Goal: Task Accomplishment & Management: Manage account settings

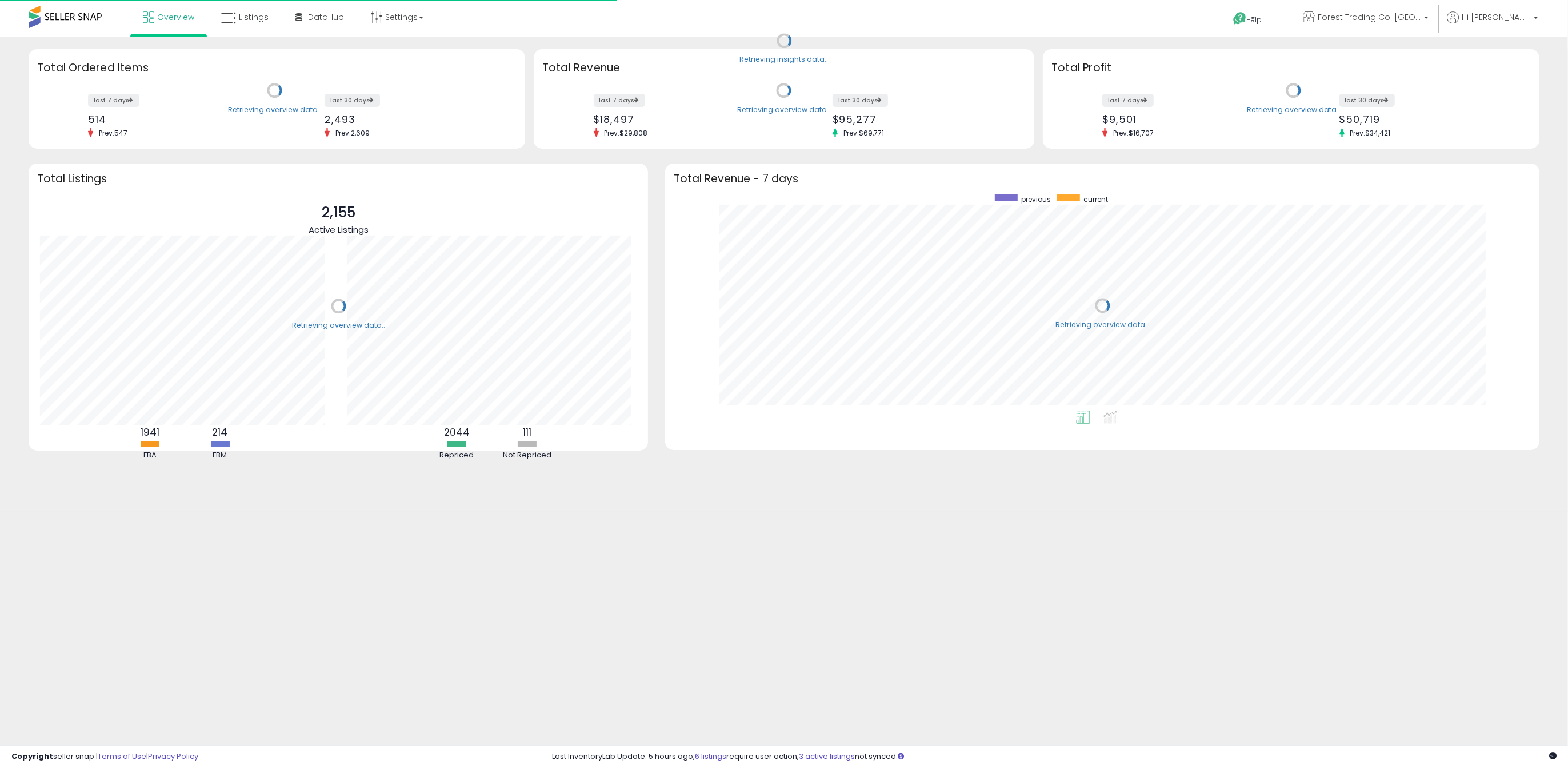
scroll to position [215, 851]
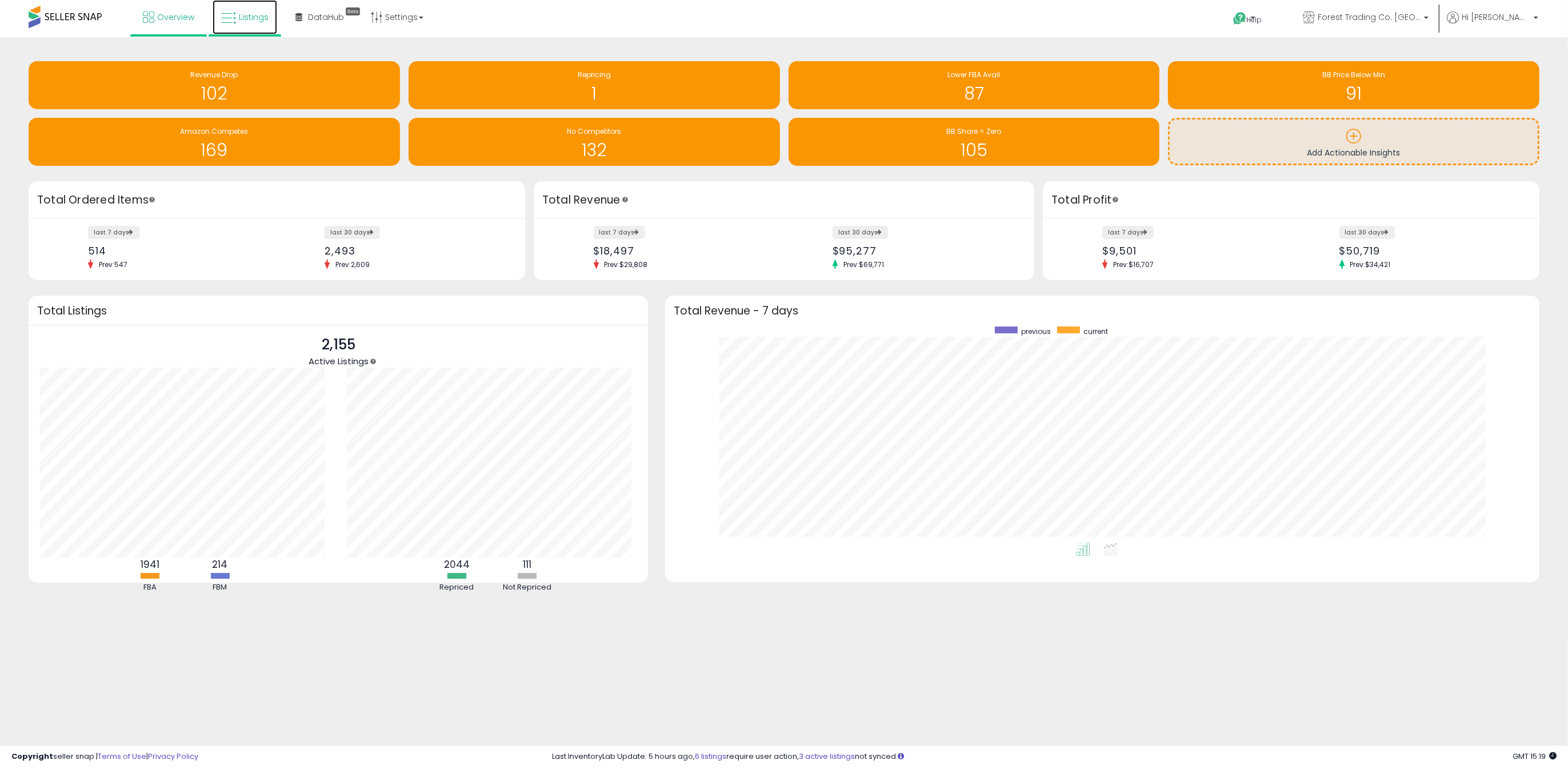
click at [249, 22] on span "Listings" at bounding box center [253, 17] width 29 height 11
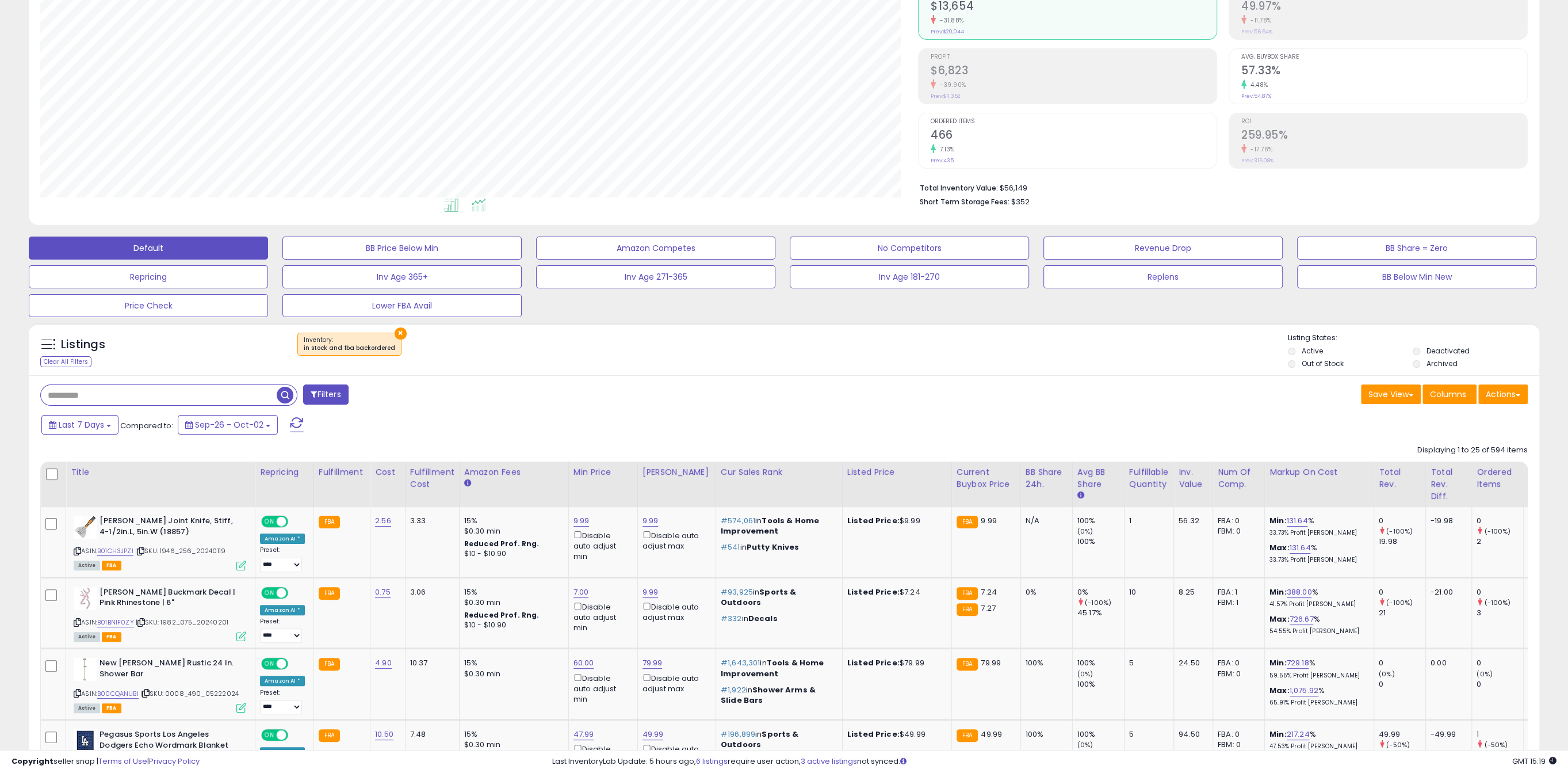
scroll to position [144, 0]
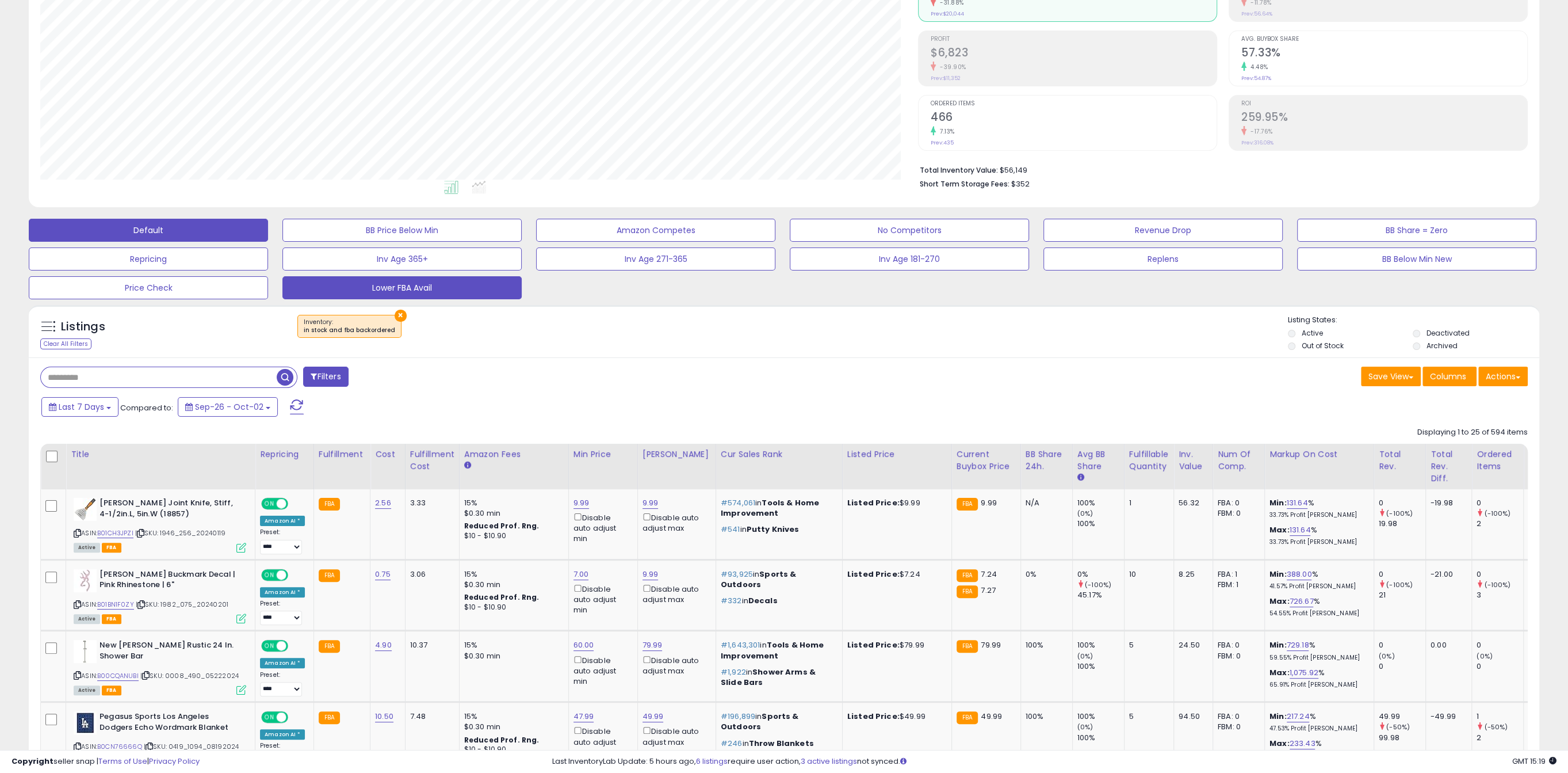
click at [359, 281] on button "Lower FBA Avail" at bounding box center [402, 287] width 239 height 23
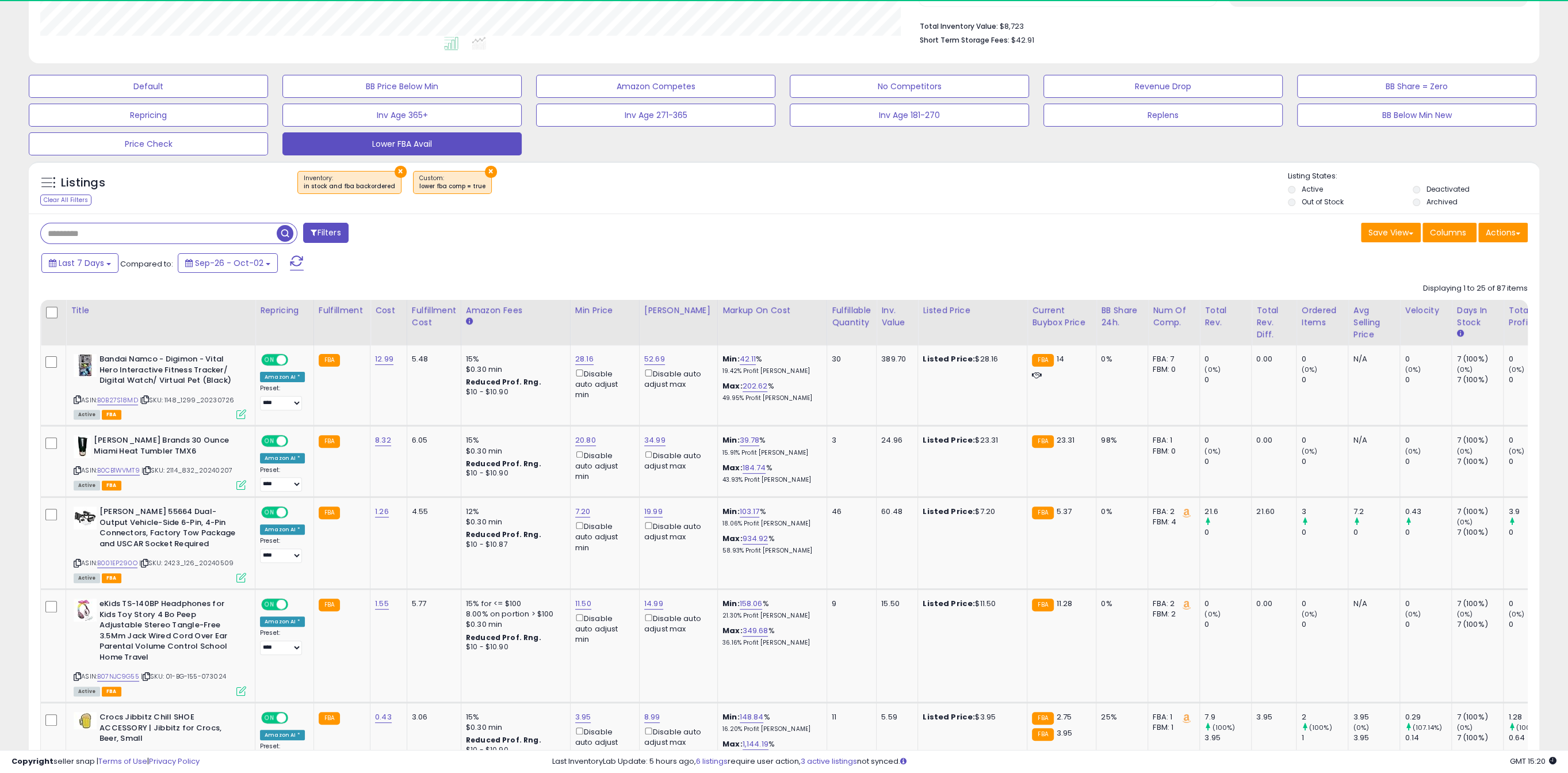
scroll to position [236, 877]
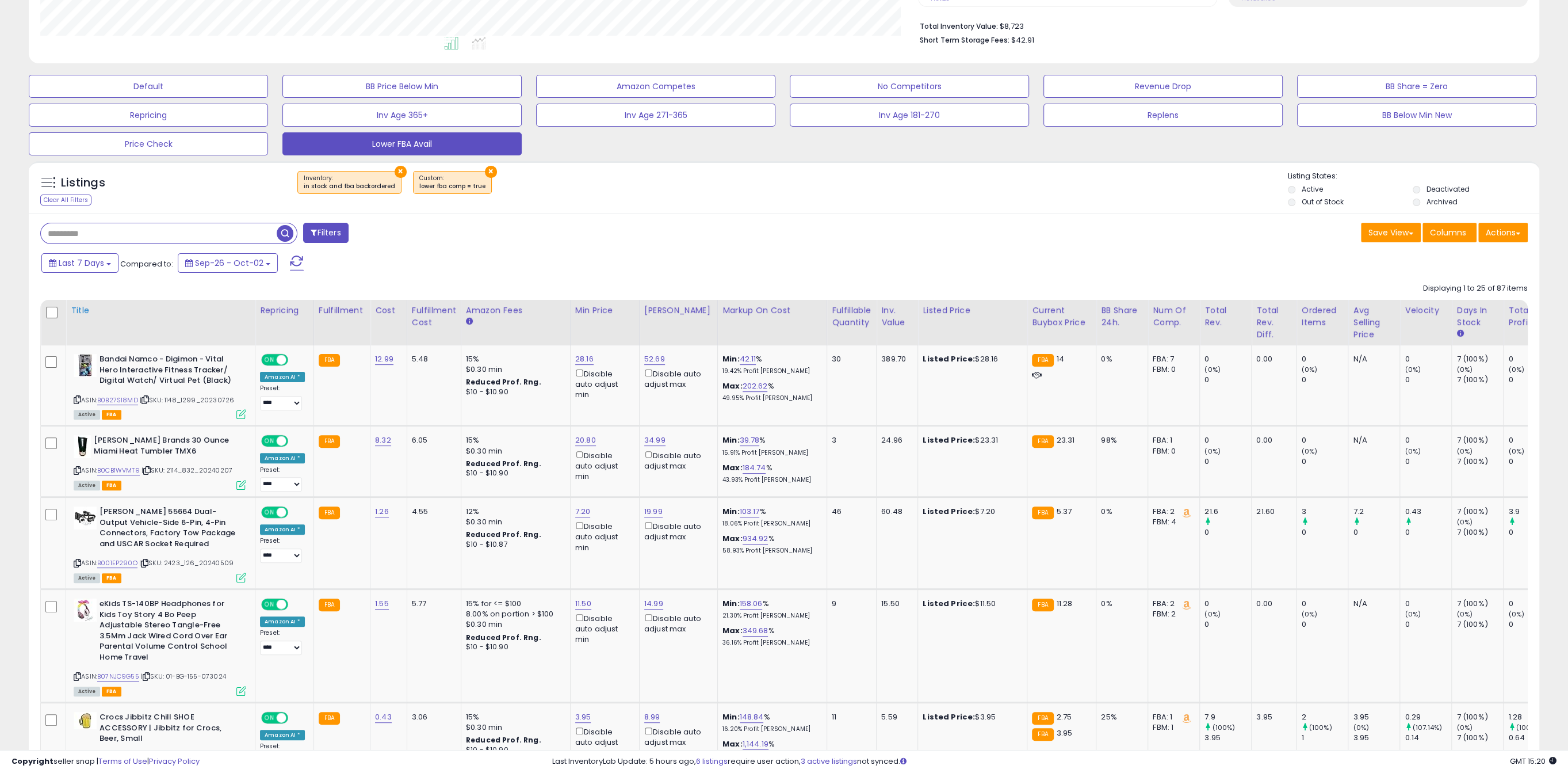
click at [87, 307] on div "Title" at bounding box center [160, 310] width 180 height 12
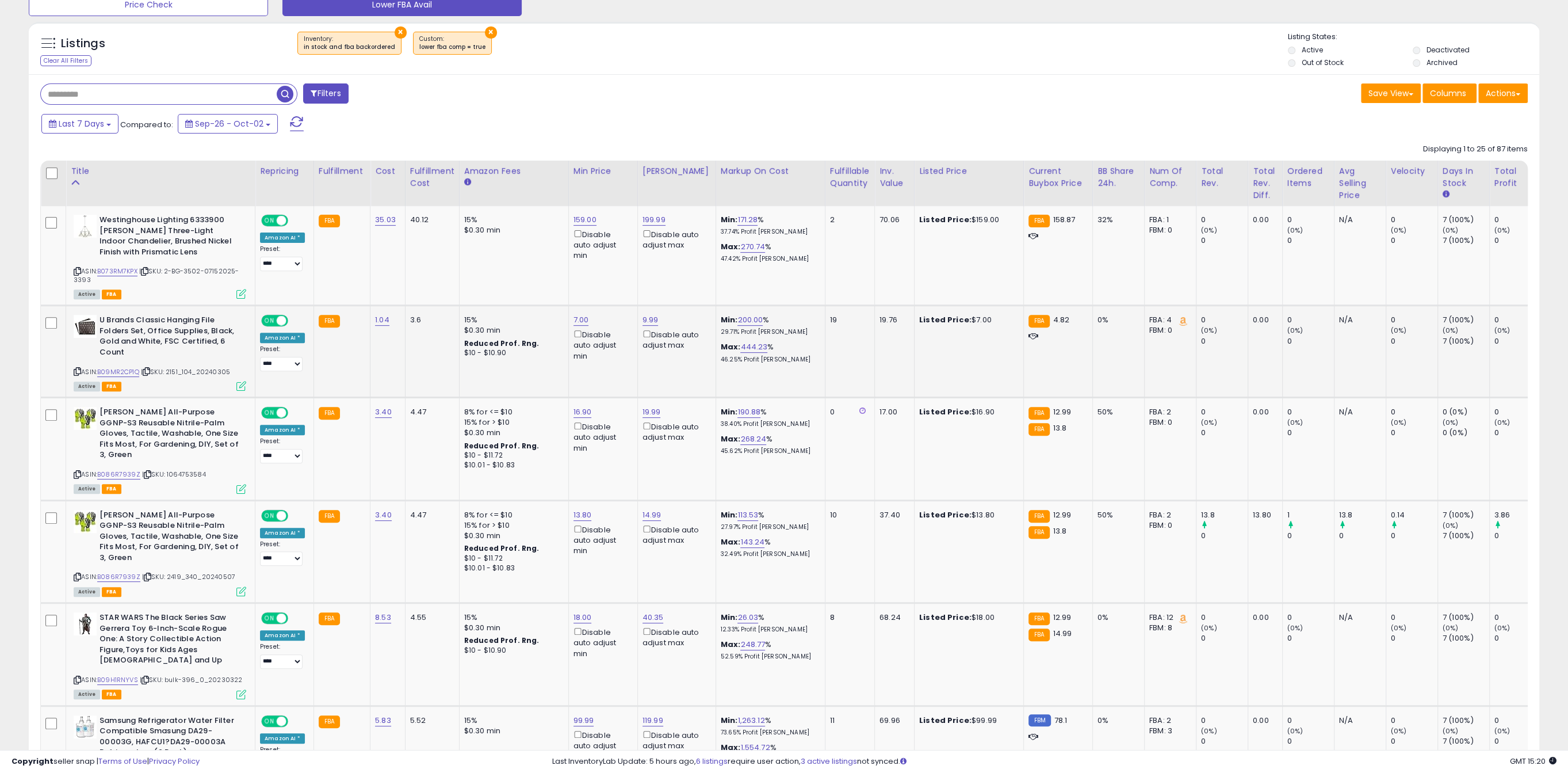
scroll to position [432, 0]
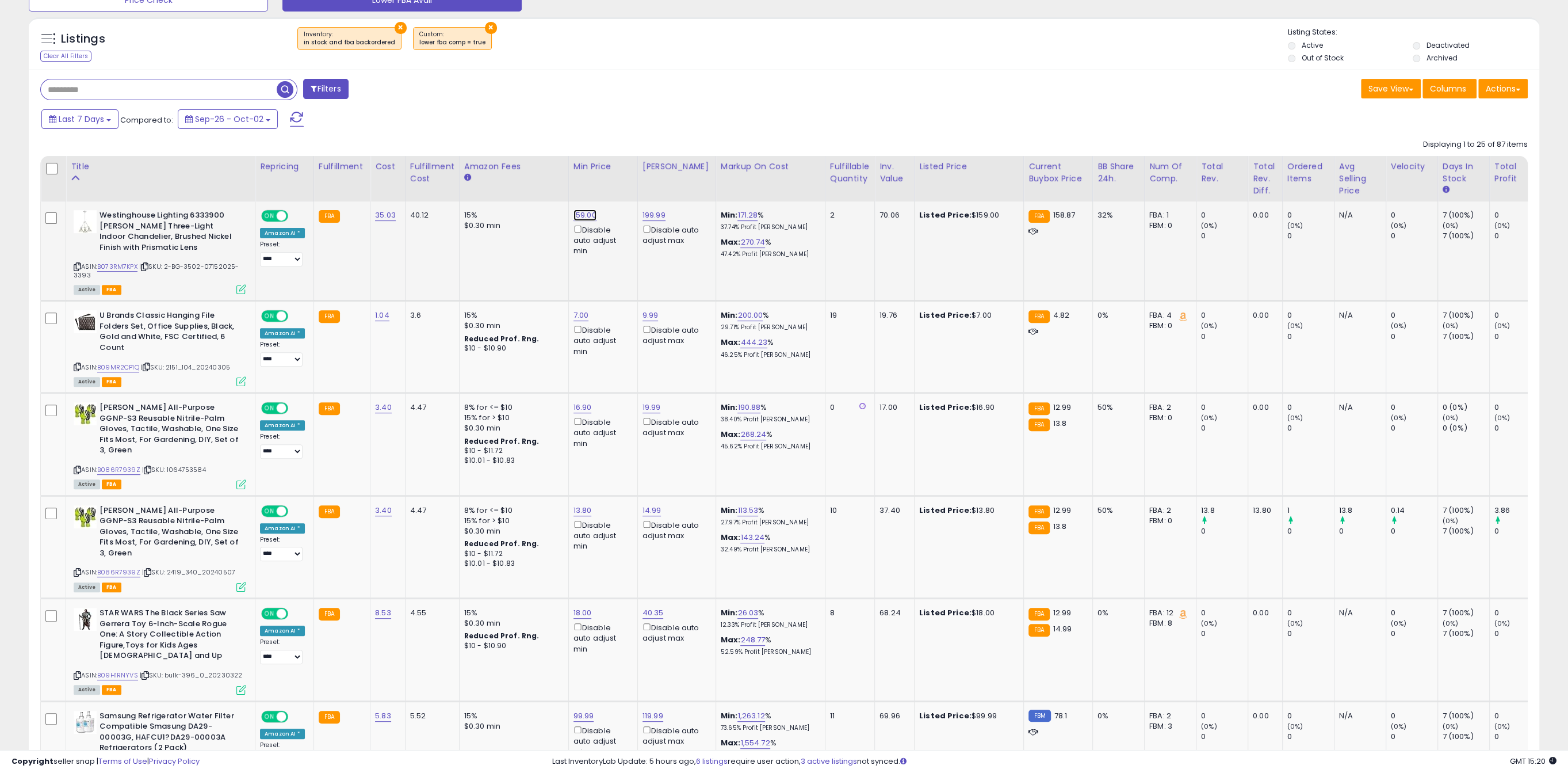
click at [574, 217] on link "159.00" at bounding box center [585, 215] width 23 height 11
click at [550, 183] on input "******" at bounding box center [546, 177] width 103 height 19
click at [550, 179] on input "******" at bounding box center [546, 177] width 103 height 19
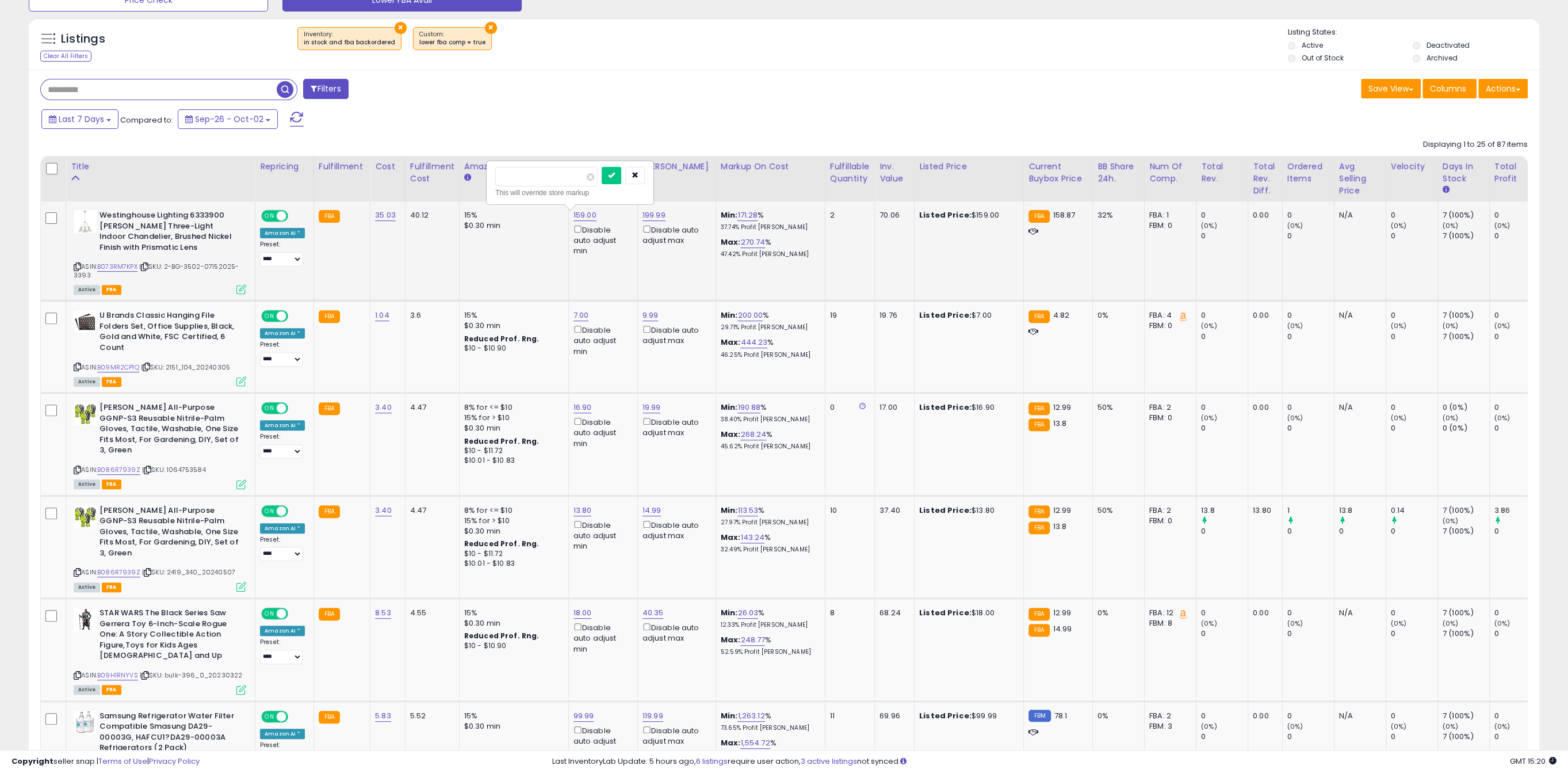
type input "***"
click button "submit" at bounding box center [611, 176] width 19 height 18
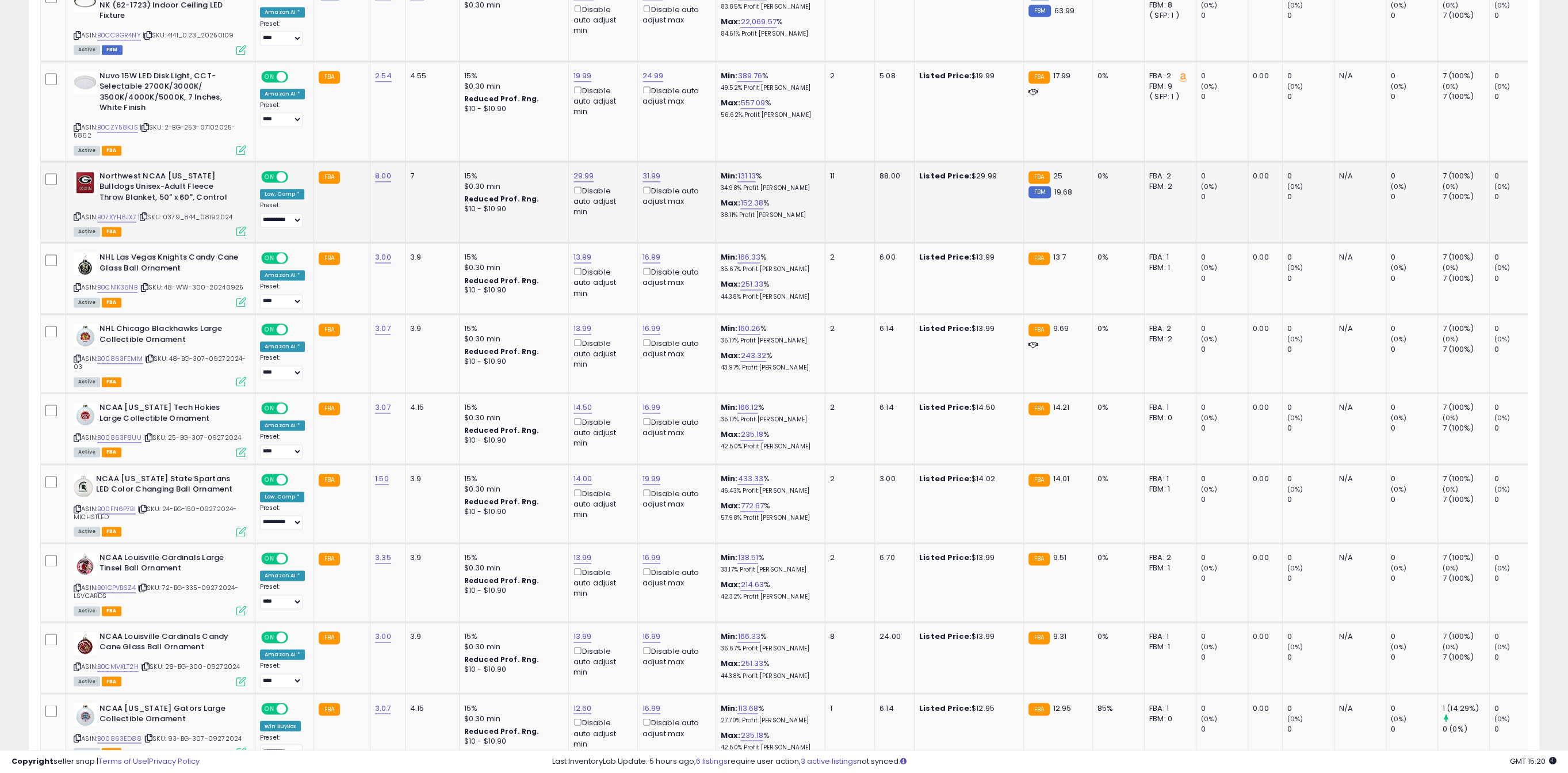
scroll to position [2138, 0]
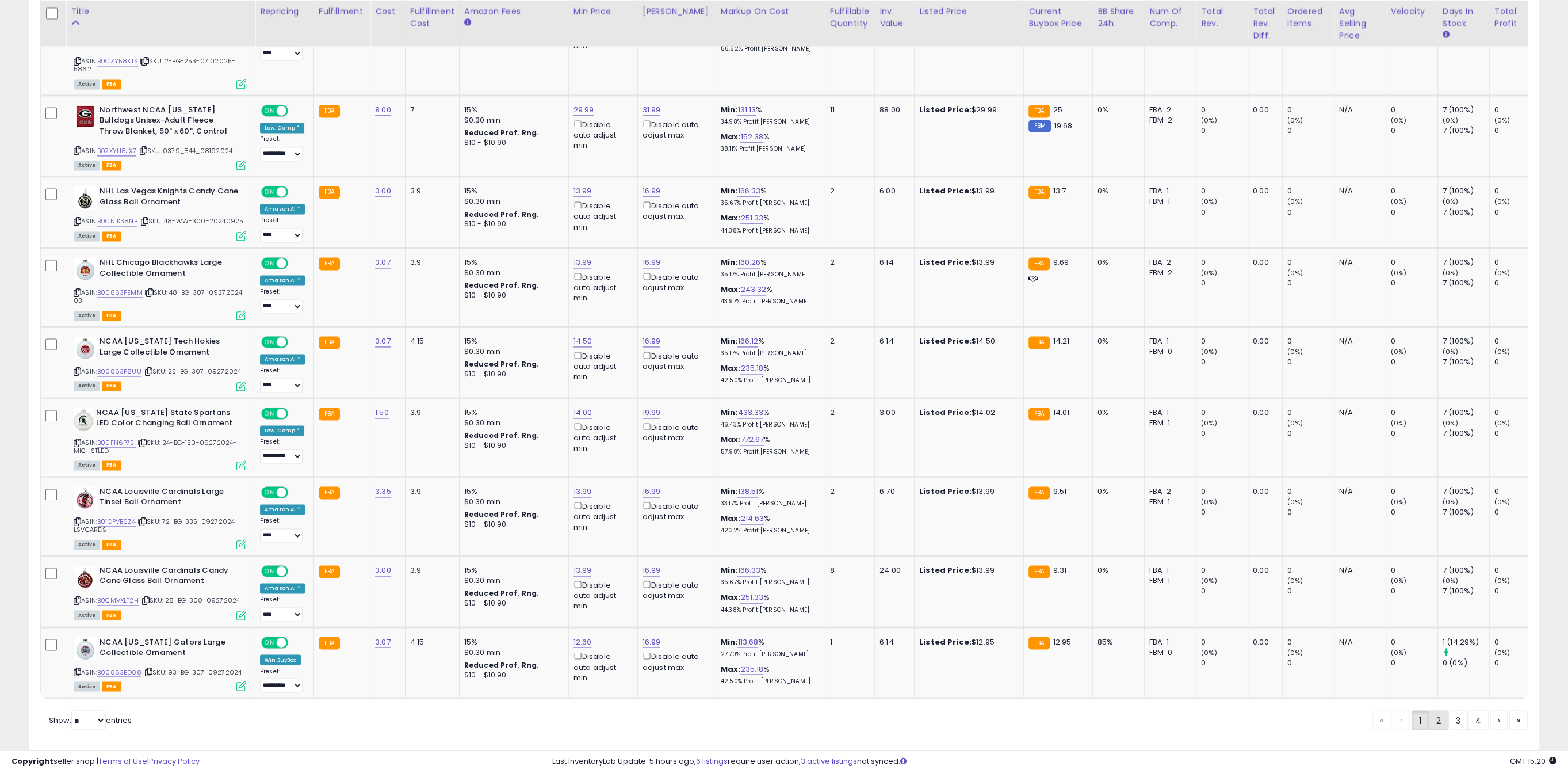
click at [1436, 710] on link "2" at bounding box center [1439, 720] width 19 height 19
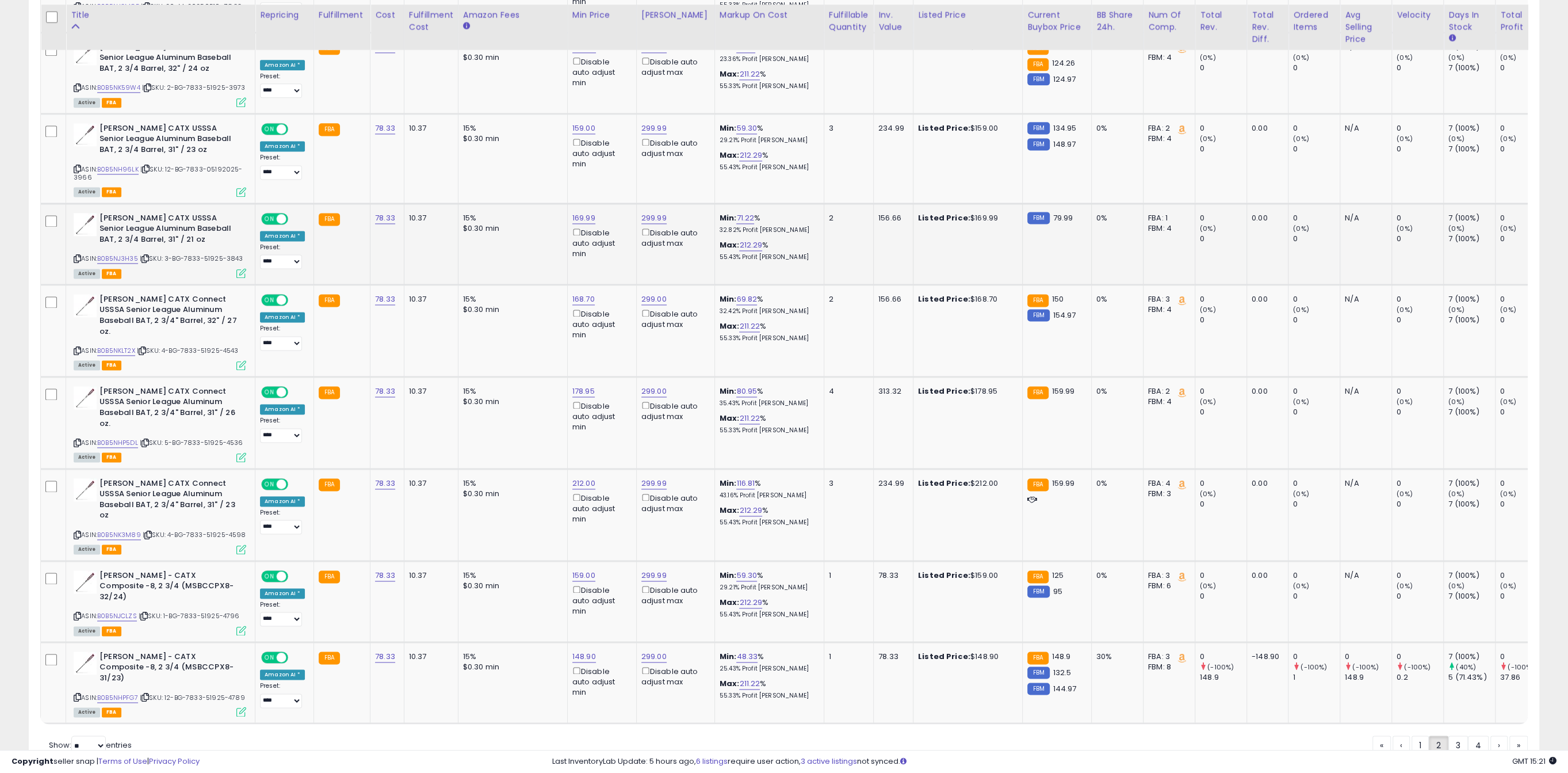
scroll to position [1939, 0]
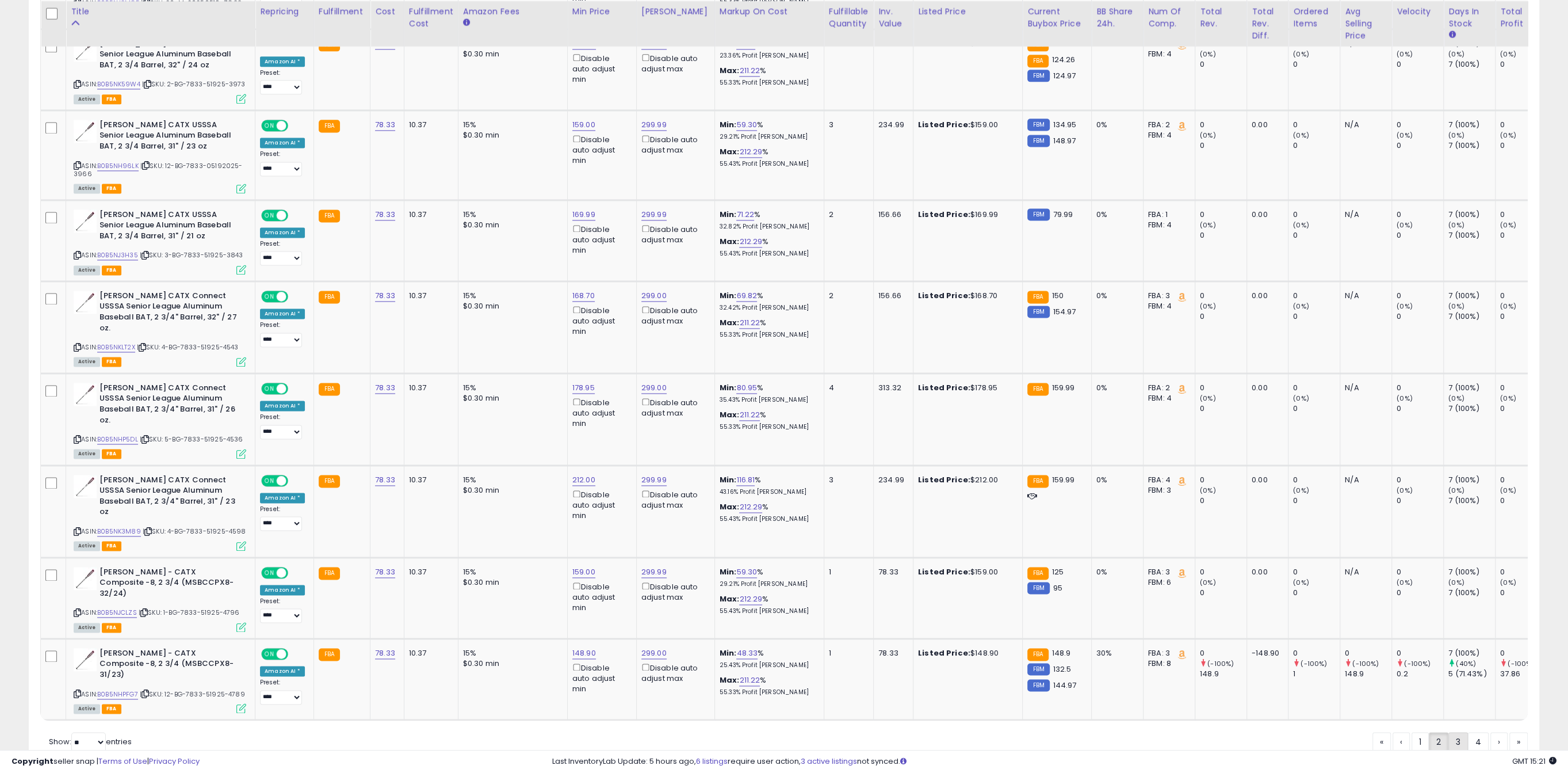
click at [1452, 732] on link "3" at bounding box center [1458, 742] width 19 height 19
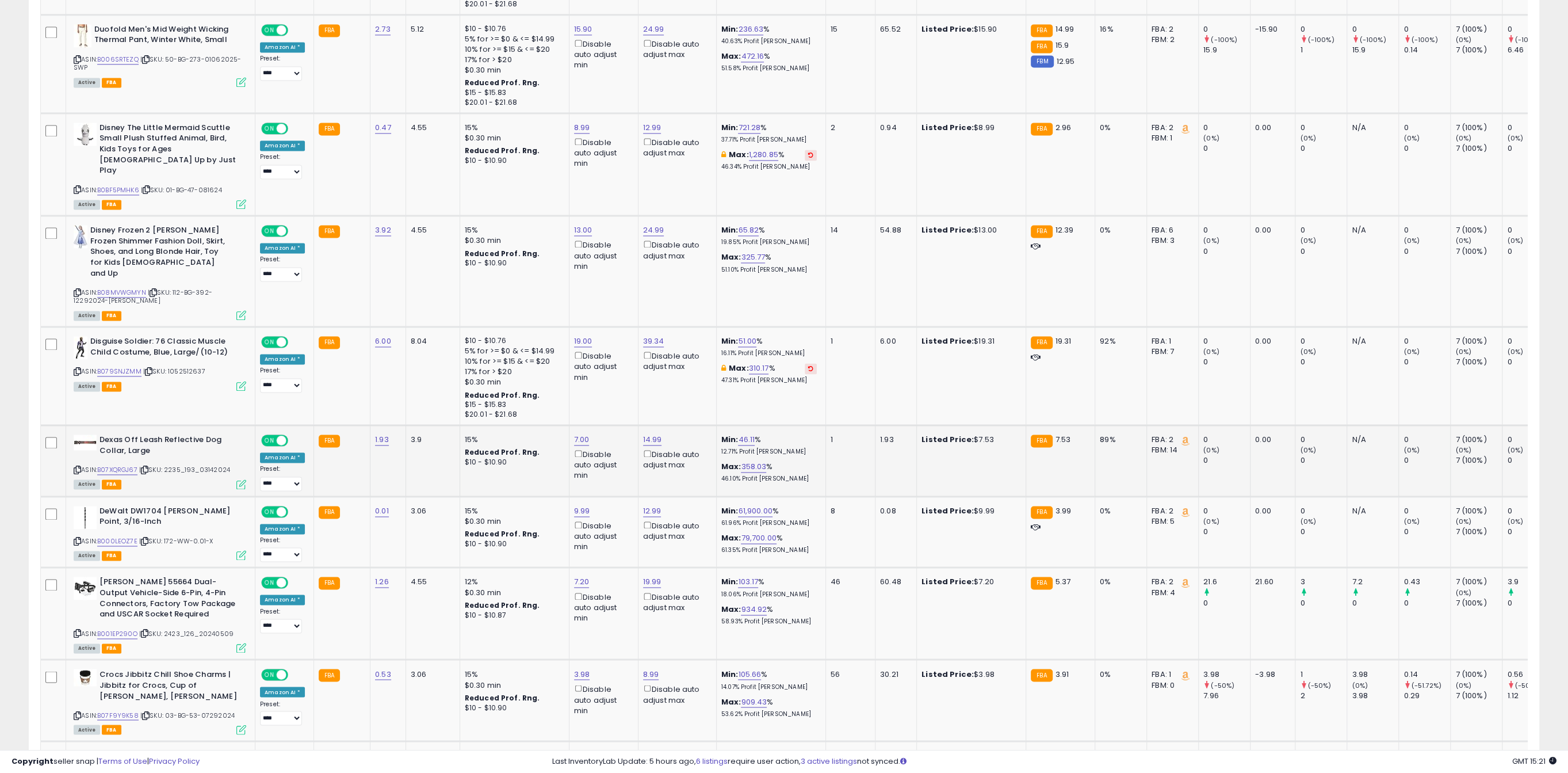
scroll to position [2145, 0]
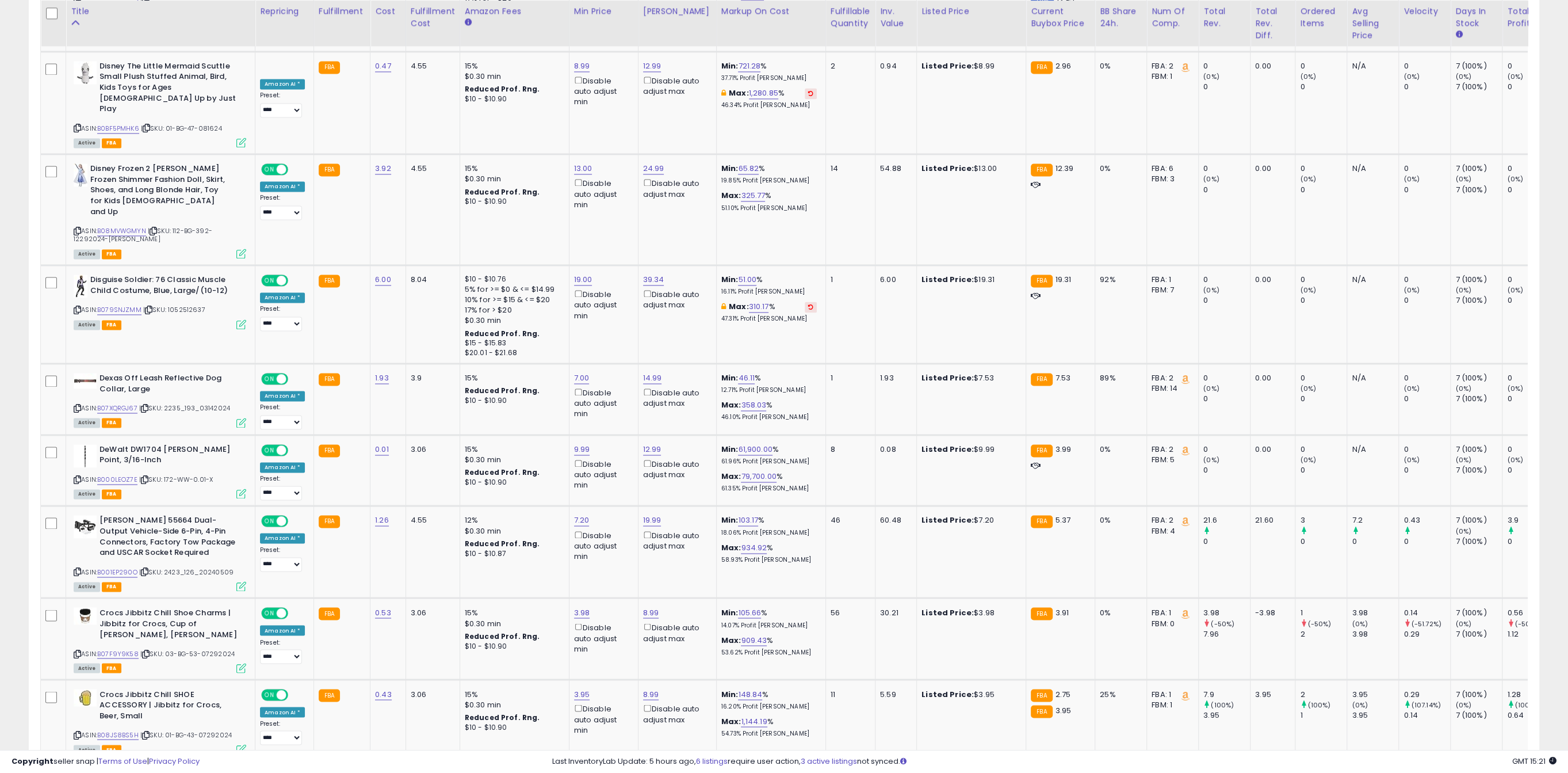
click at [1475, 772] on link "4" at bounding box center [1479, 783] width 21 height 19
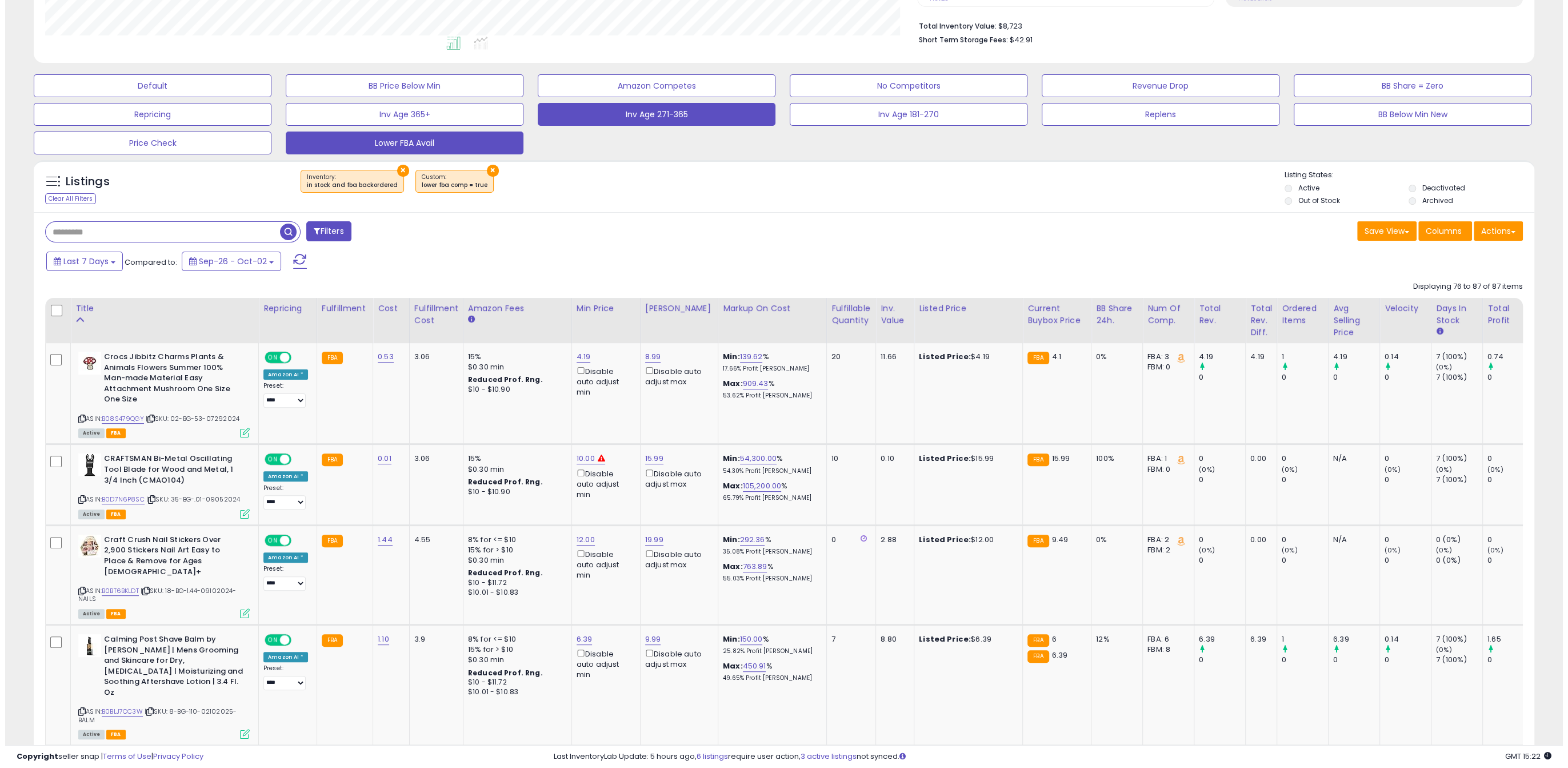
scroll to position [0, 0]
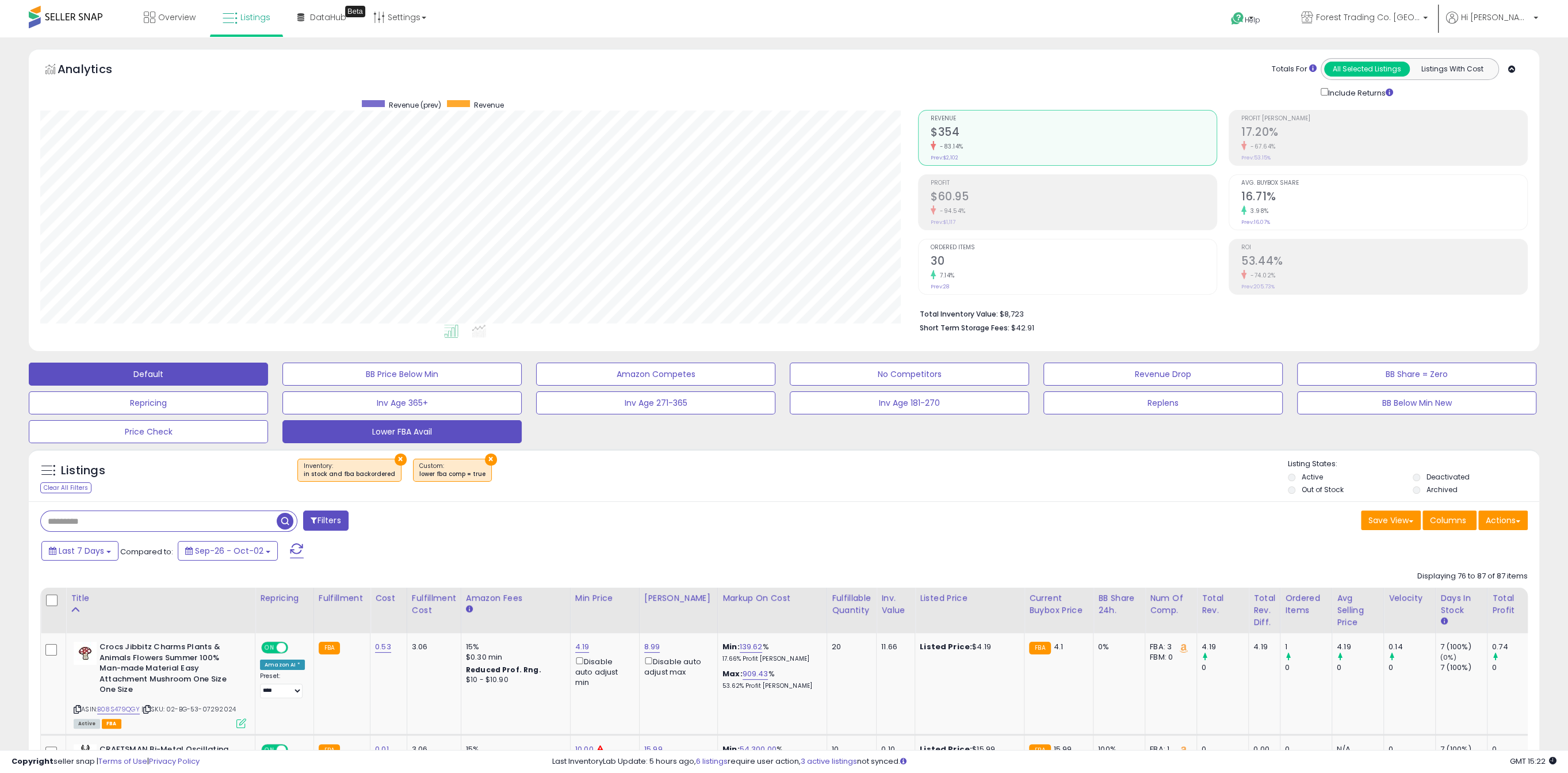
click at [227, 368] on button "Default" at bounding box center [148, 374] width 239 height 23
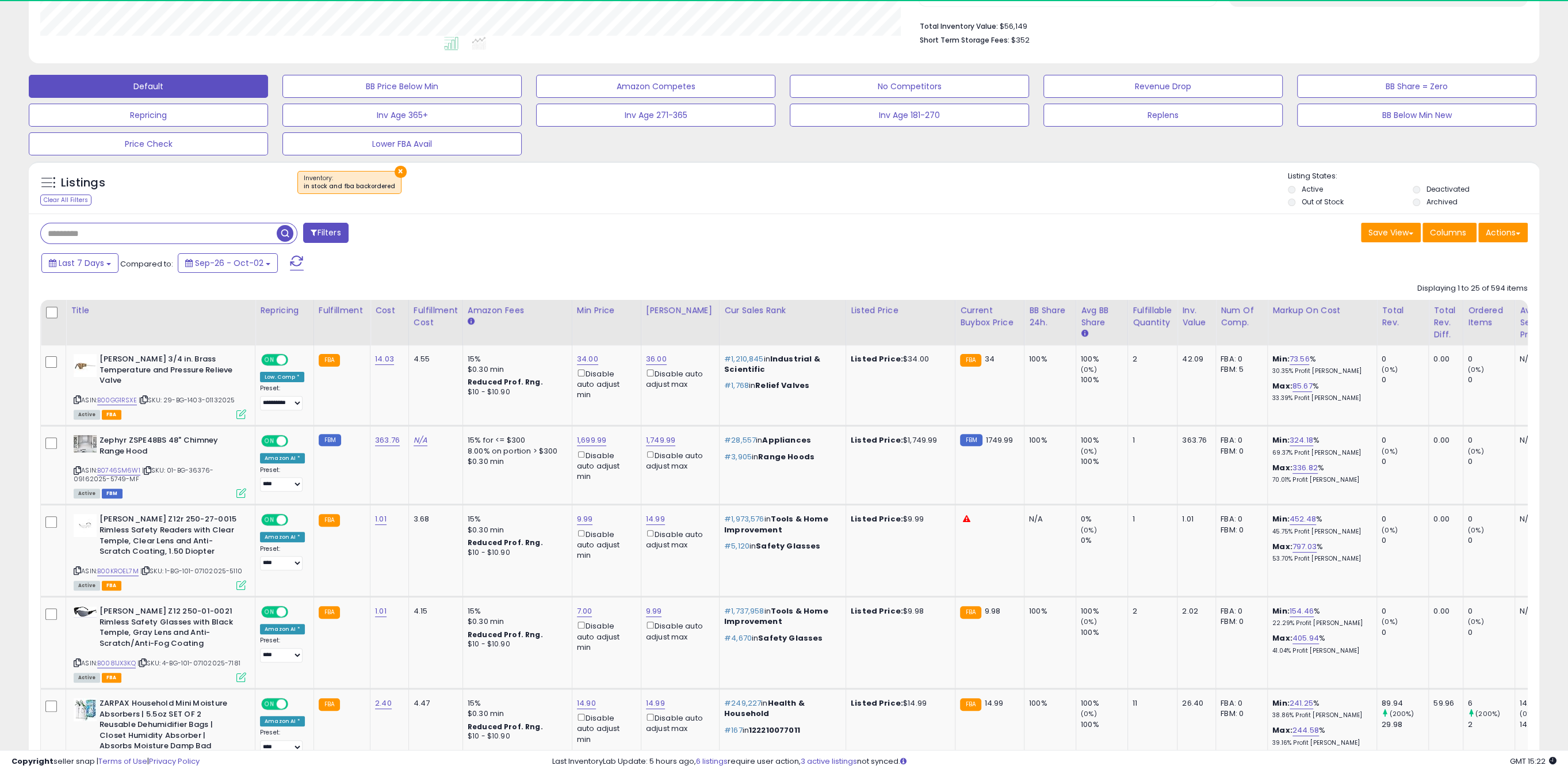
scroll to position [236, 877]
